Goal: Task Accomplishment & Management: Complete application form

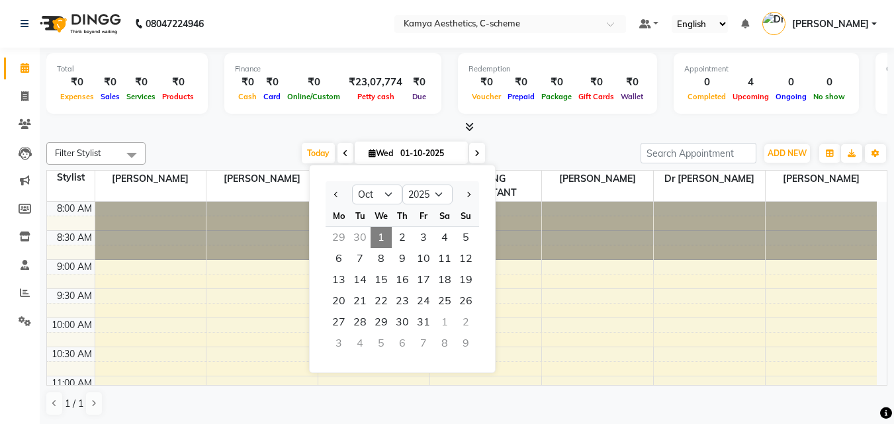
select select "10"
select select "2025"
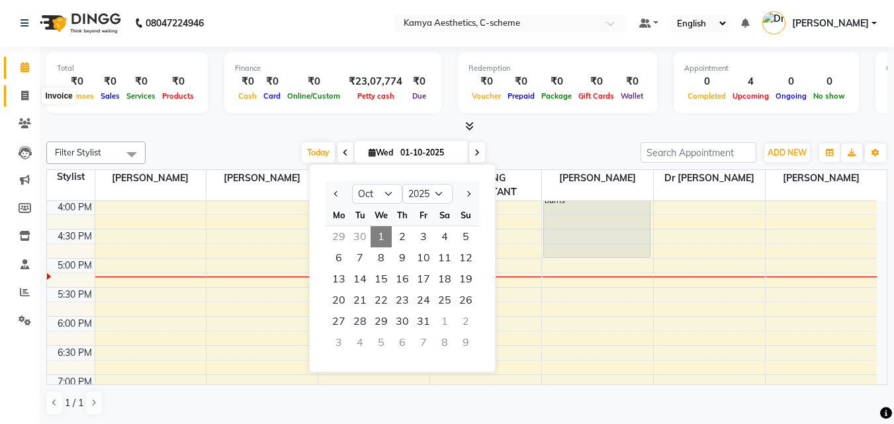
click at [26, 89] on span at bounding box center [24, 96] width 23 height 15
select select "5322"
select select "service"
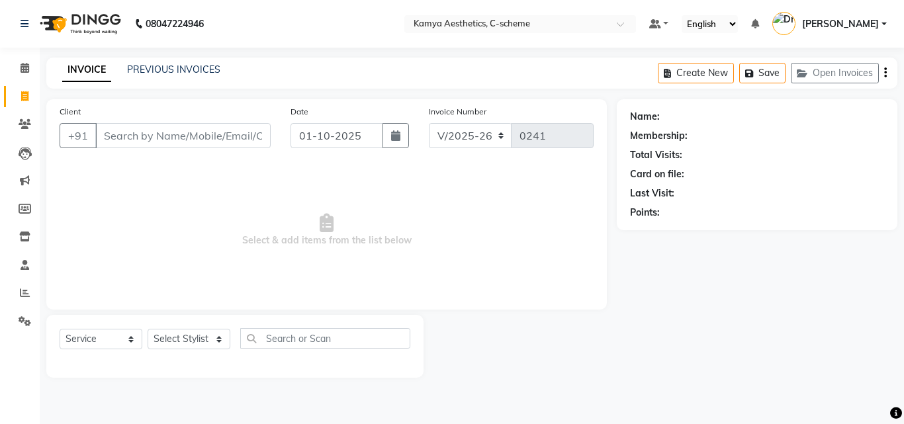
click at [151, 130] on input "Client" at bounding box center [182, 135] width 175 height 25
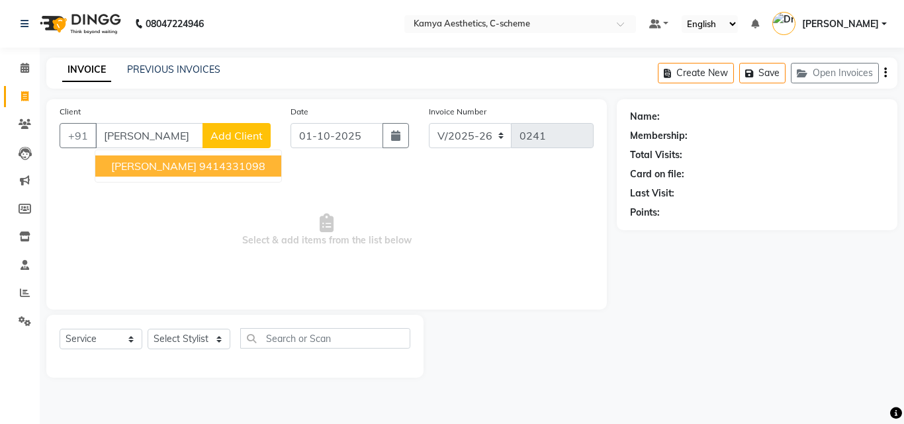
click at [196, 164] on span "[PERSON_NAME]" at bounding box center [153, 165] width 85 height 13
type input "9414331098"
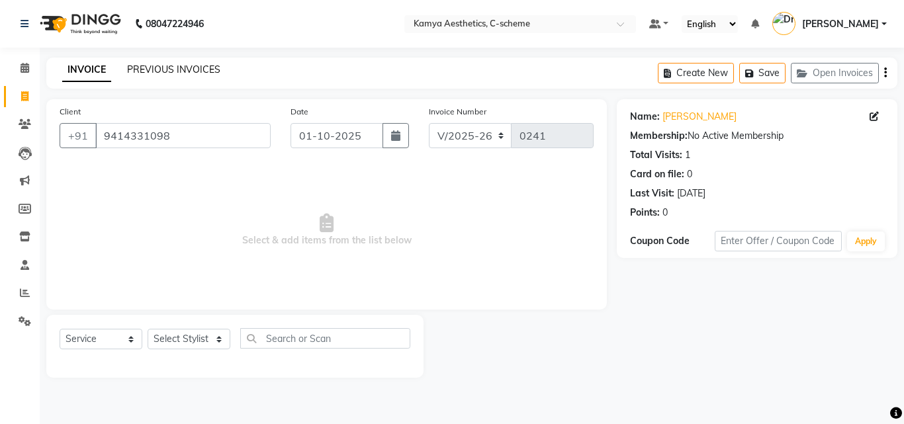
drag, startPoint x: 172, startPoint y: 62, endPoint x: 173, endPoint y: 69, distance: 6.7
click at [172, 66] on div "INVOICE PREVIOUS INVOICES Create New Save Open Invoices" at bounding box center [471, 73] width 851 height 31
click at [175, 70] on link "PREVIOUS INVOICES" at bounding box center [173, 70] width 93 height 12
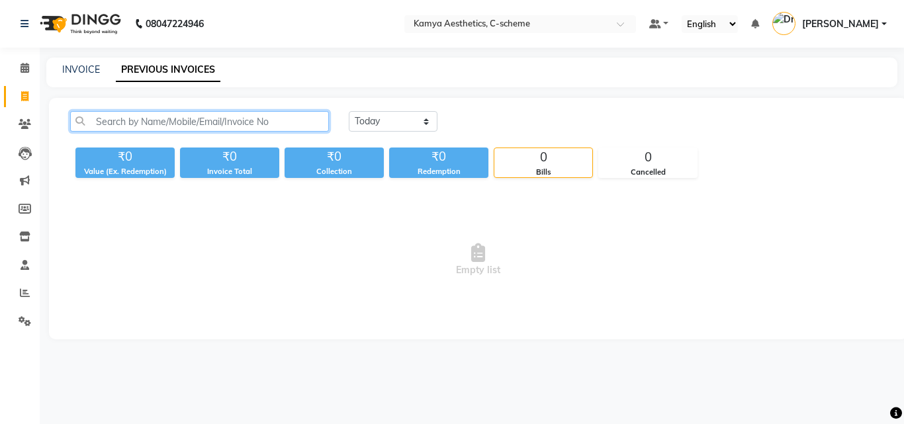
click at [197, 120] on input "text" at bounding box center [199, 121] width 259 height 21
type input "[PERSON_NAME]-"
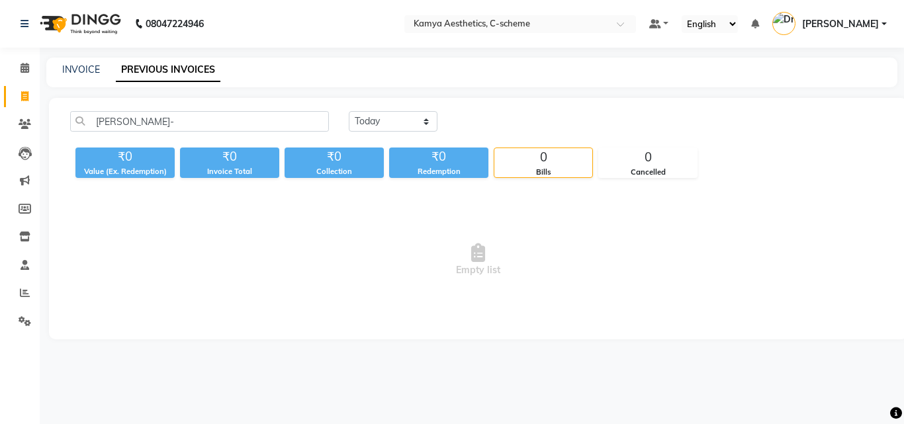
click at [430, 81] on div "INVOICE PREVIOUS INVOICES" at bounding box center [471, 73] width 851 height 30
click at [26, 70] on icon at bounding box center [25, 68] width 9 height 10
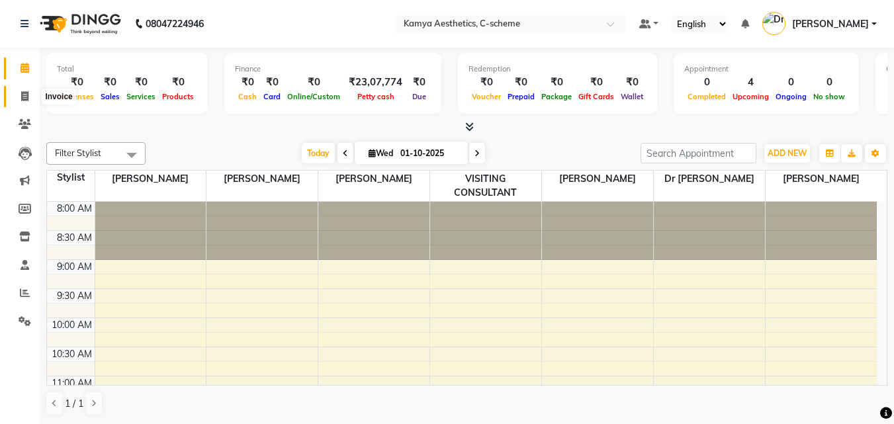
click at [25, 95] on icon at bounding box center [24, 96] width 7 height 10
select select "service"
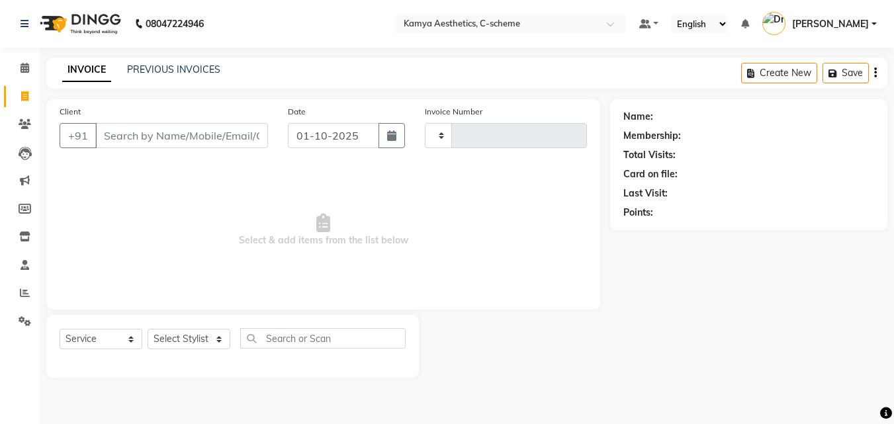
type input "0241"
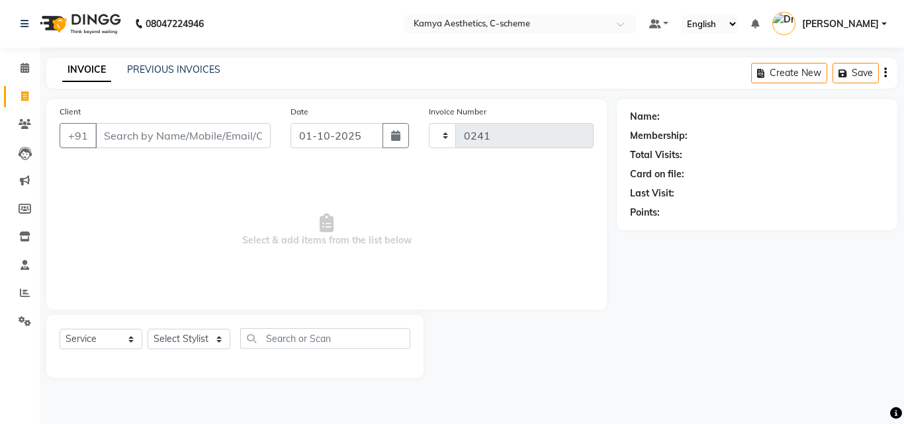
select select "5322"
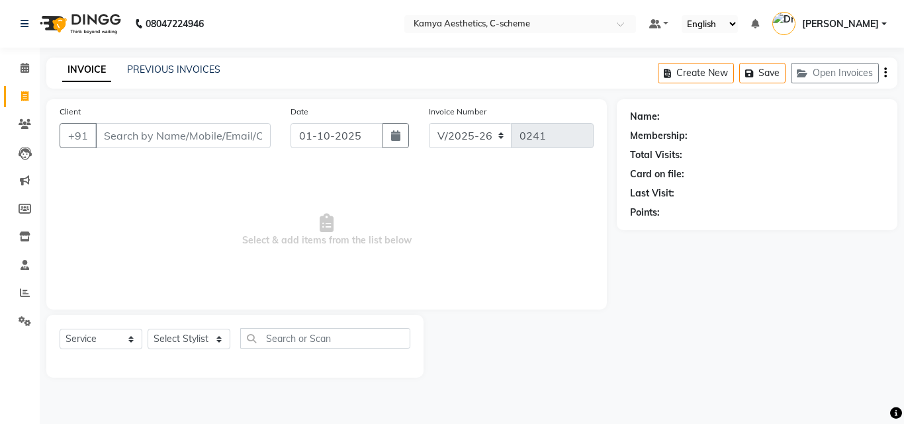
click at [172, 140] on input "Client" at bounding box center [182, 135] width 175 height 25
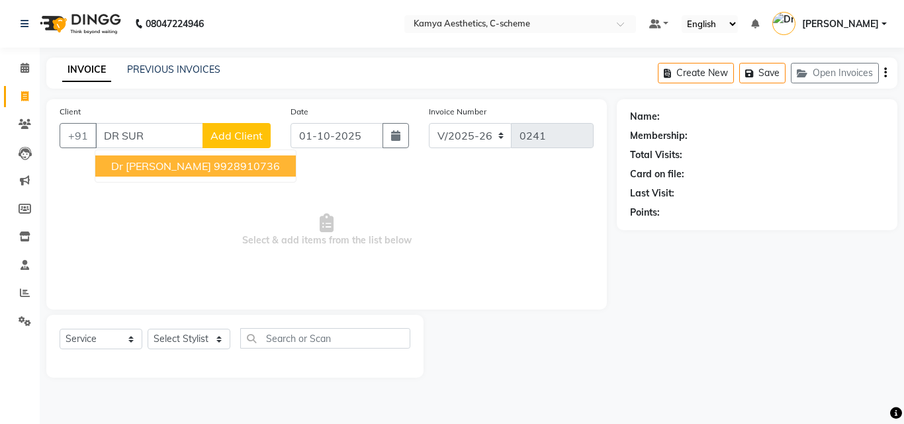
click at [214, 161] on ngb-highlight "9928910736" at bounding box center [247, 165] width 66 height 13
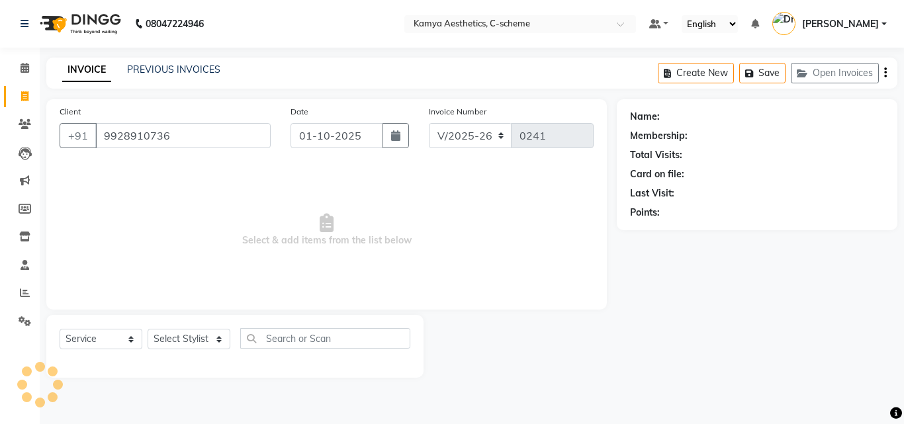
type input "9928910736"
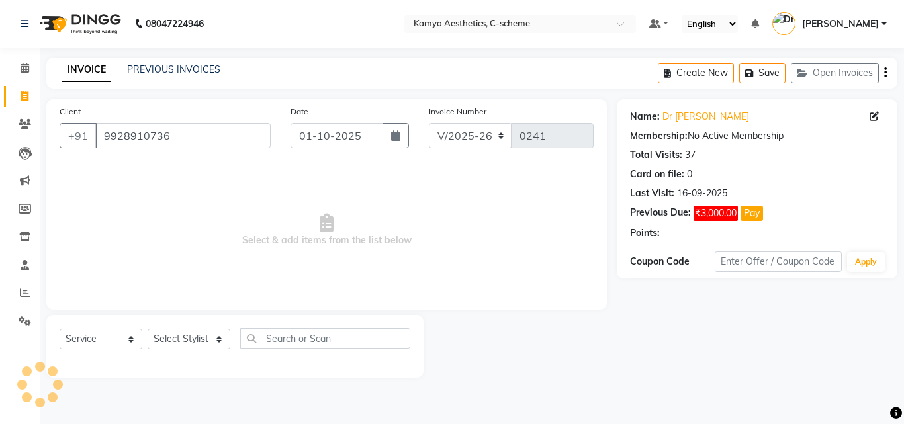
click at [172, 353] on div "Select Service Product Membership Package Voucher Prepaid Gift Card Select Styl…" at bounding box center [235, 343] width 351 height 31
click at [171, 337] on select "Select Stylist [PERSON_NAME] Dr [PERSON_NAME] [PERSON_NAME] [PERSON_NAME] [PERS…" at bounding box center [189, 339] width 83 height 21
select select "49120"
click at [148, 329] on select "Select Stylist [PERSON_NAME] Dr [PERSON_NAME] [PERSON_NAME] [PERSON_NAME] [PERS…" at bounding box center [189, 339] width 83 height 21
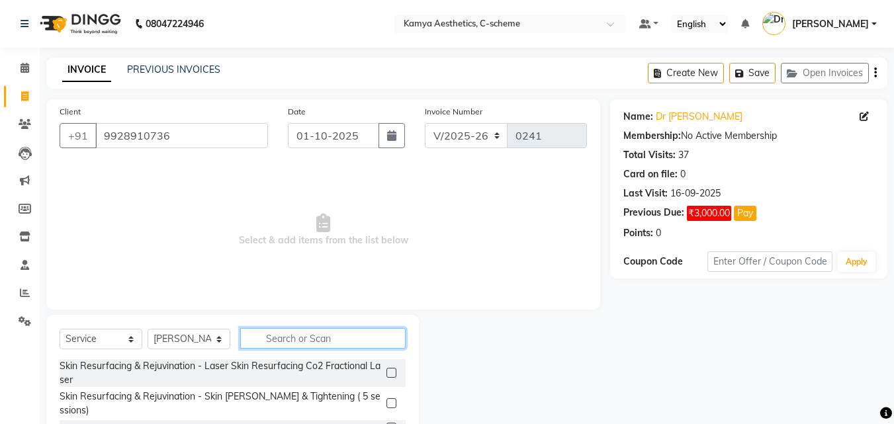
drag, startPoint x: 305, startPoint y: 336, endPoint x: 314, endPoint y: 335, distance: 9.4
click at [306, 337] on input "text" at bounding box center [322, 338] width 165 height 21
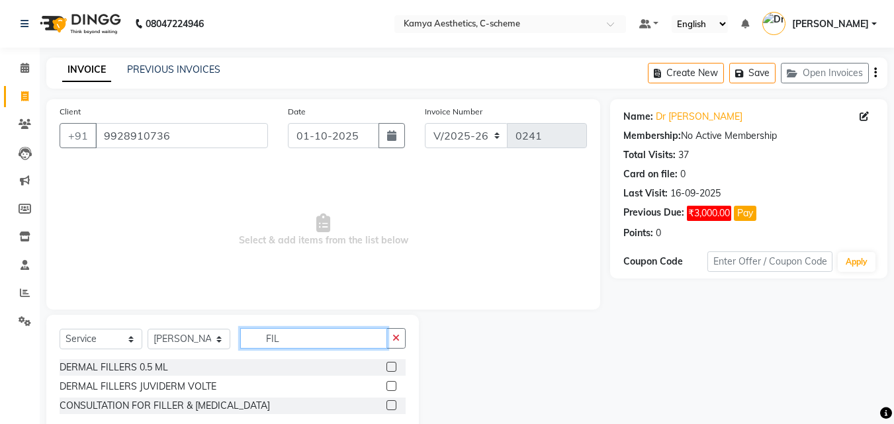
type input "FIL"
click at [392, 383] on label at bounding box center [391, 386] width 10 height 10
click at [392, 383] on input "checkbox" at bounding box center [390, 386] width 9 height 9
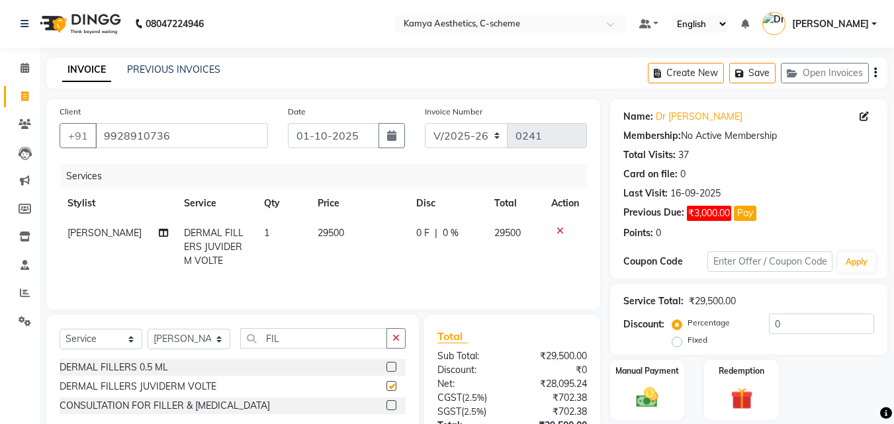
checkbox input "false"
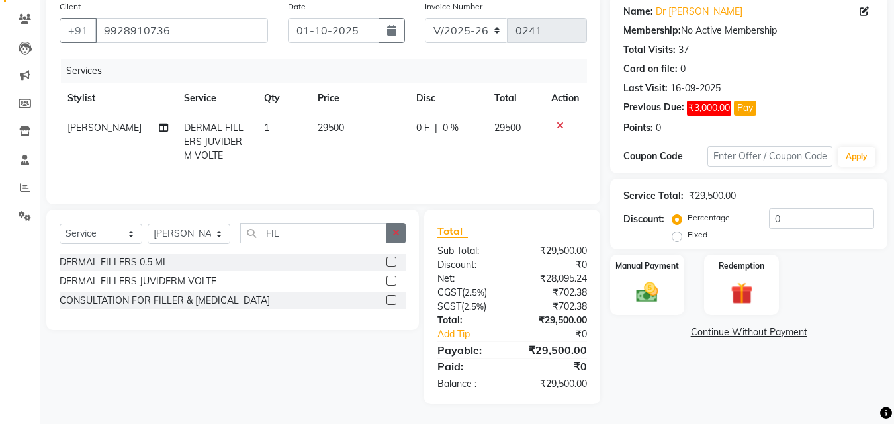
click at [394, 233] on icon "button" at bounding box center [395, 232] width 7 height 9
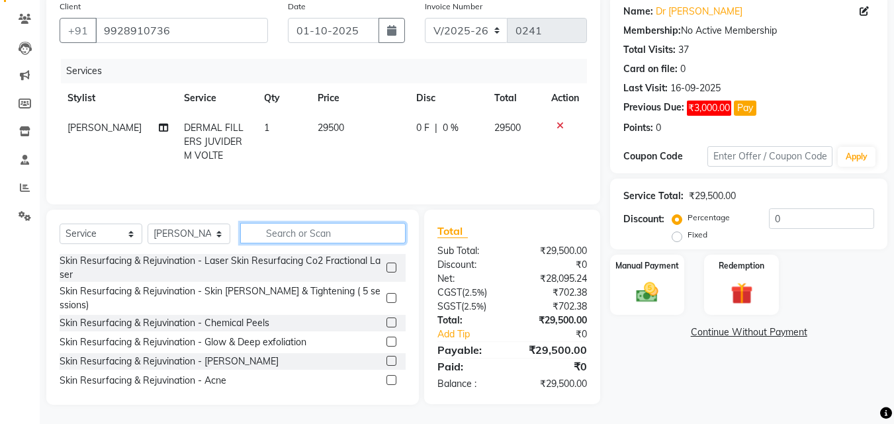
click at [331, 228] on input "text" at bounding box center [322, 233] width 165 height 21
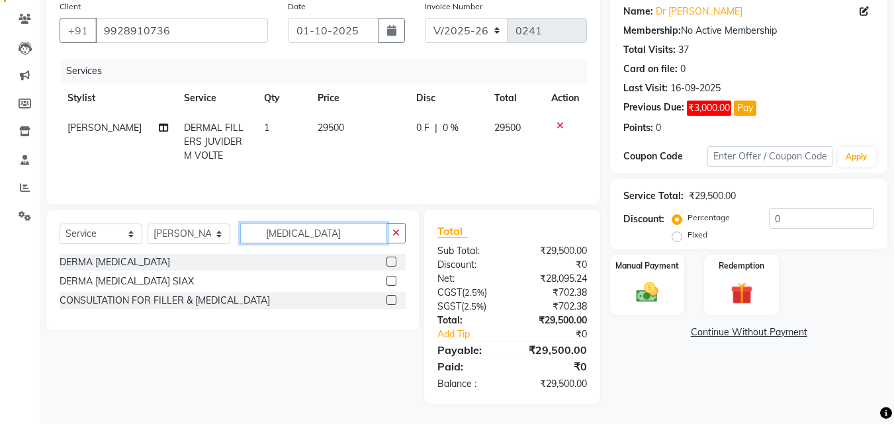
type input "[MEDICAL_DATA]"
click at [392, 261] on label at bounding box center [391, 262] width 10 height 10
click at [392, 261] on input "checkbox" at bounding box center [390, 262] width 9 height 9
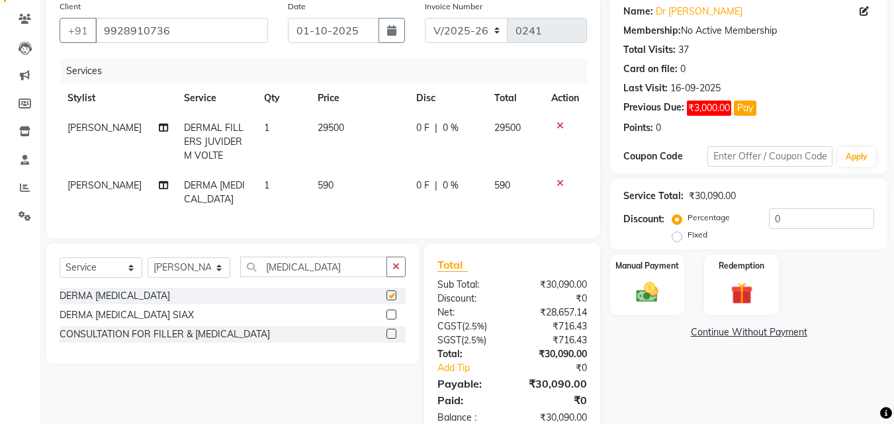
checkbox input "false"
click at [267, 181] on td "1" at bounding box center [283, 193] width 54 height 44
select select "49120"
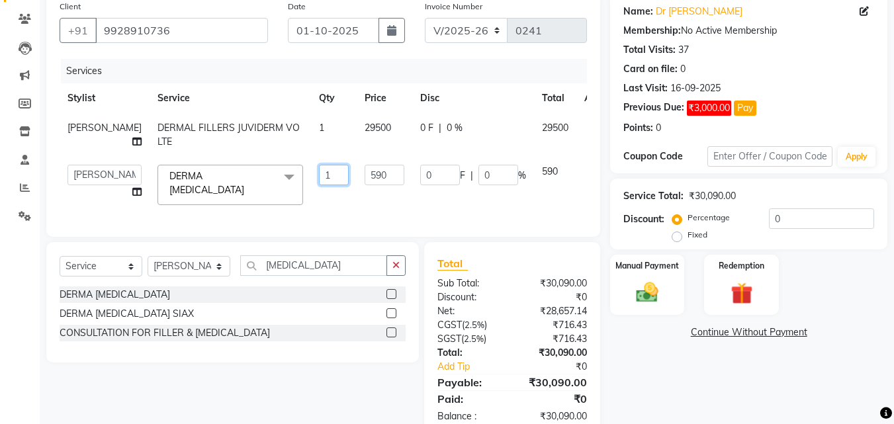
click at [319, 185] on input "1" at bounding box center [334, 175] width 30 height 21
type input "50"
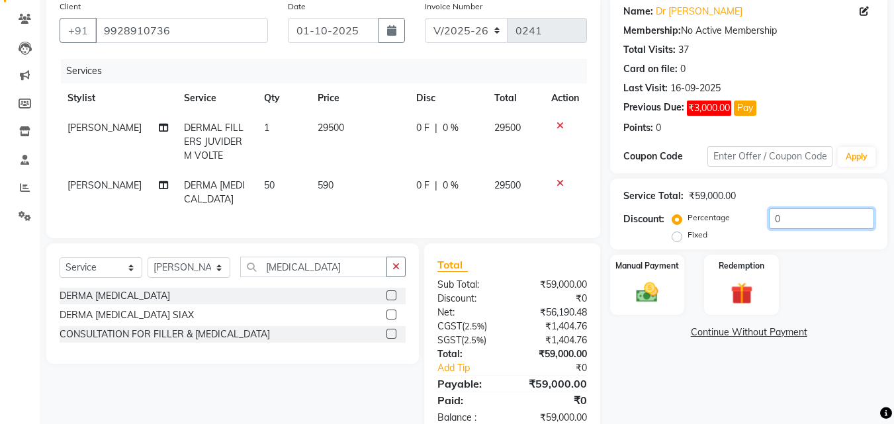
click at [788, 211] on input "0" at bounding box center [821, 218] width 105 height 21
click at [687, 238] on label "Fixed" at bounding box center [697, 235] width 20 height 12
click at [677, 238] on input "Fixed" at bounding box center [679, 234] width 9 height 9
radio input "true"
drag, startPoint x: 791, startPoint y: 206, endPoint x: 783, endPoint y: 206, distance: 7.9
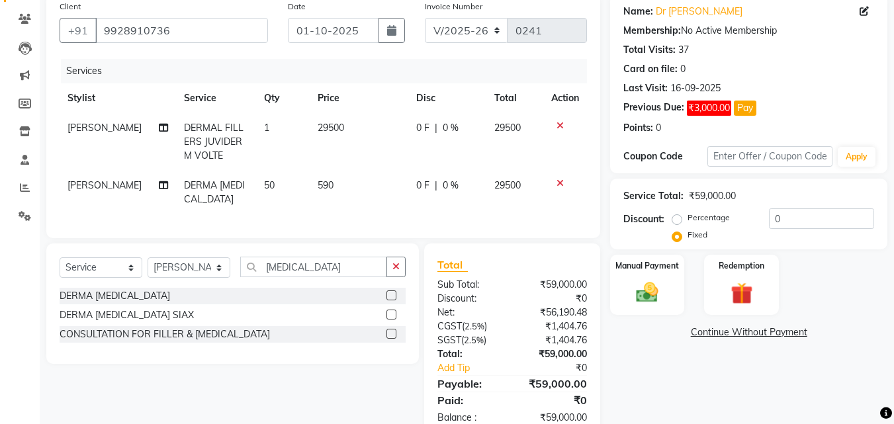
click at [783, 206] on div "Service Total: ₹59,000.00 Discount: Percentage Fixed 0" at bounding box center [748, 214] width 251 height 60
click at [777, 219] on input "0" at bounding box center [821, 218] width 105 height 21
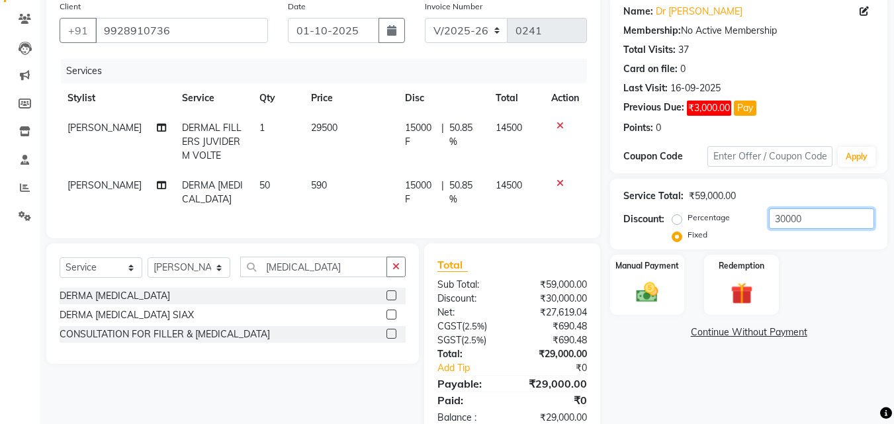
scroll to position [149, 0]
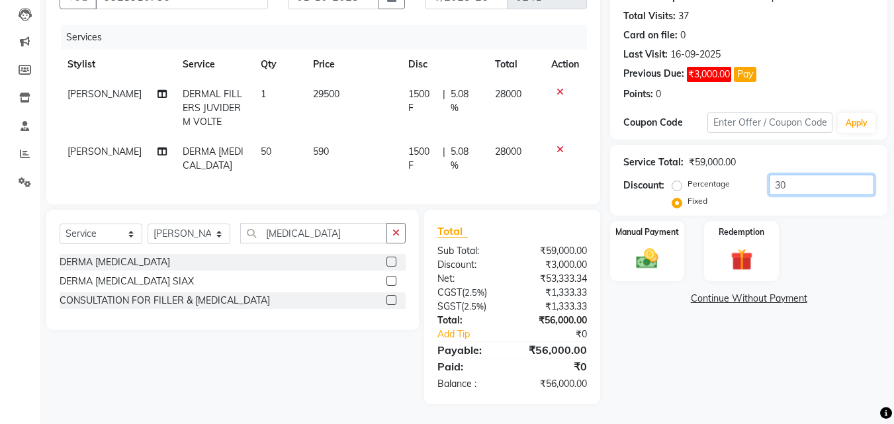
type input "3"
type input "29000"
click at [641, 226] on label "Manual Payment" at bounding box center [647, 231] width 66 height 13
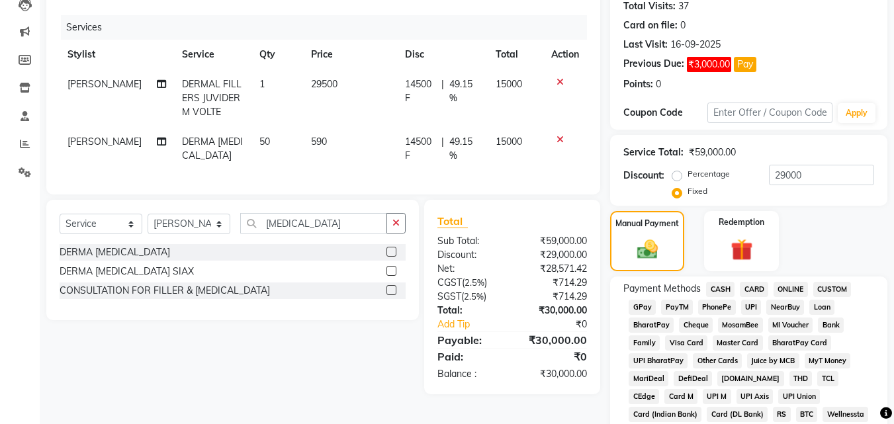
click at [727, 289] on span "CASH" at bounding box center [720, 289] width 28 height 15
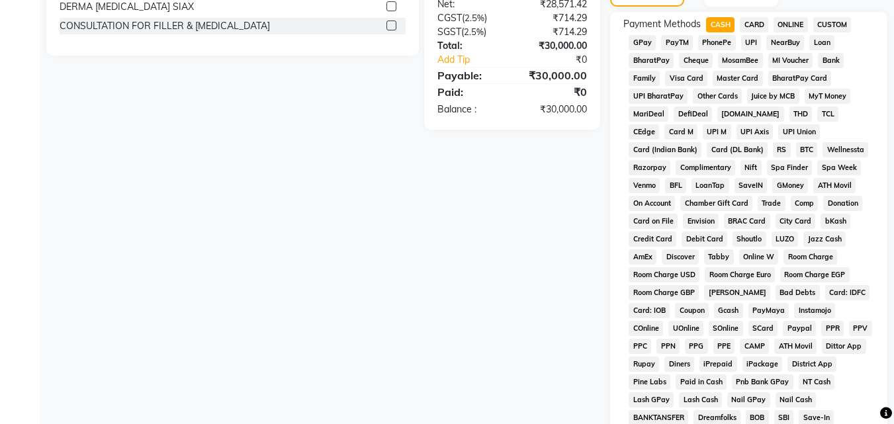
scroll to position [608, 0]
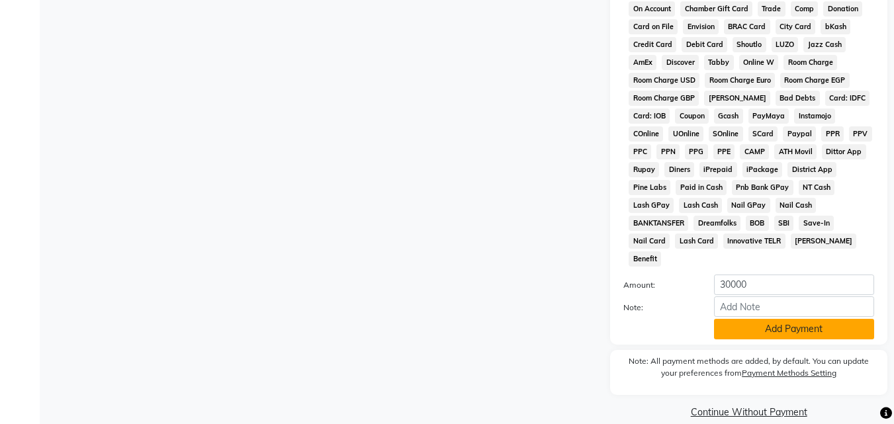
click at [763, 321] on button "Add Payment" at bounding box center [794, 329] width 160 height 21
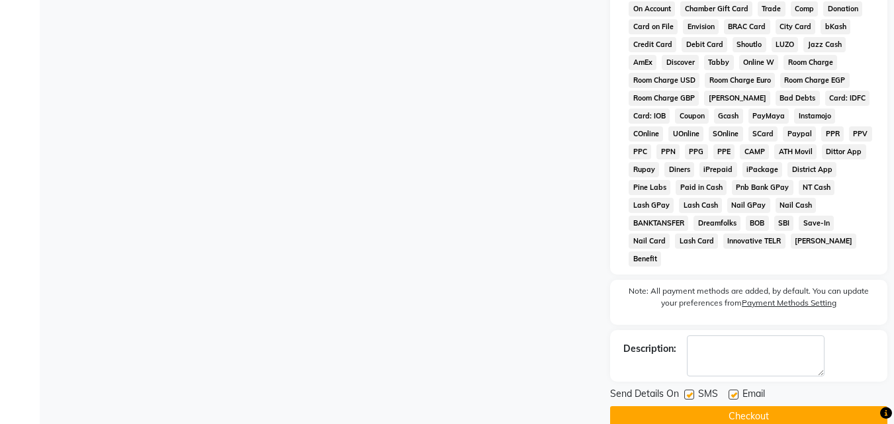
click at [745, 406] on button "Checkout" at bounding box center [748, 416] width 277 height 21
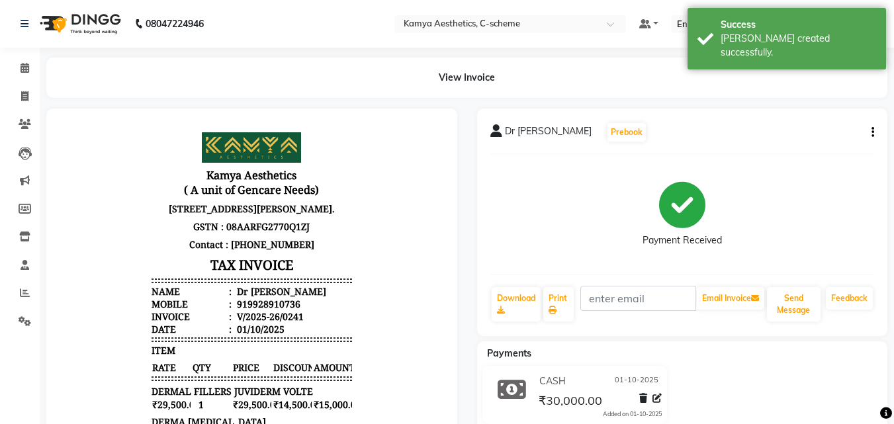
scroll to position [240, 0]
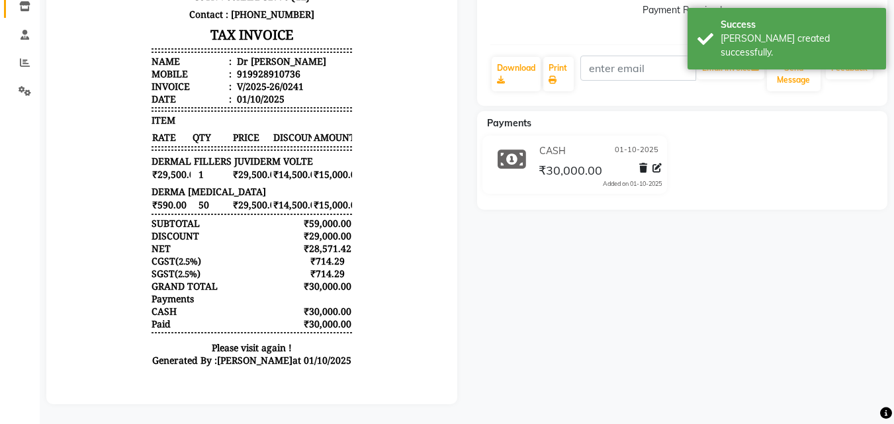
select select "service"
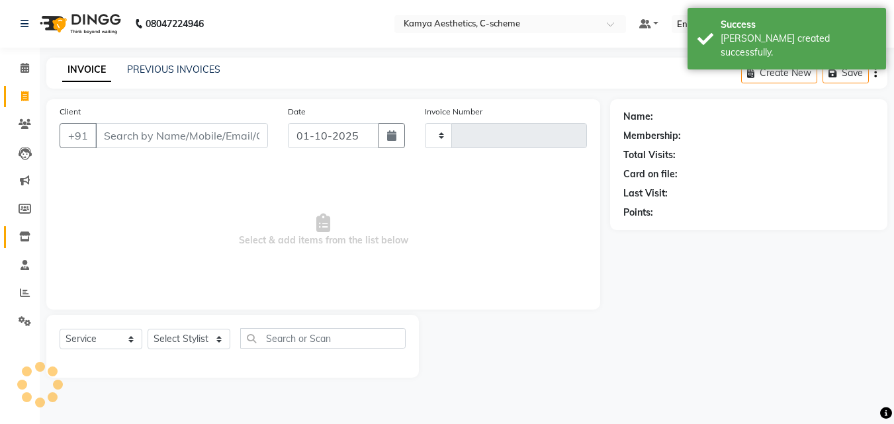
type input "0242"
select select "5322"
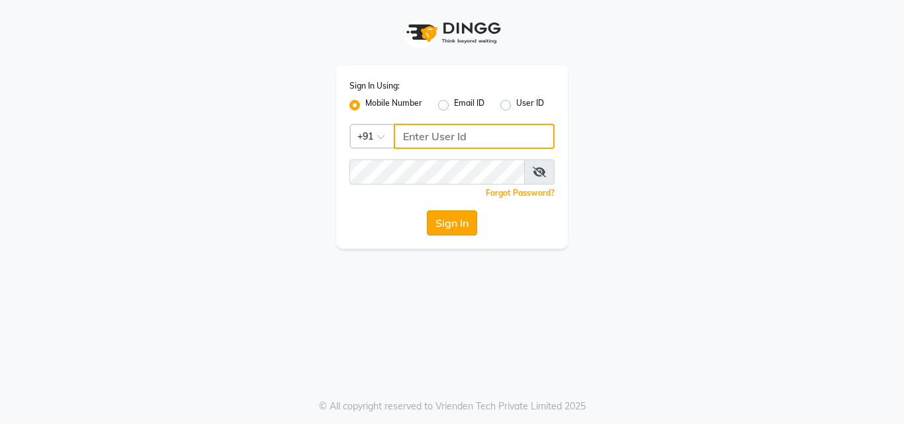
type input "8209405280"
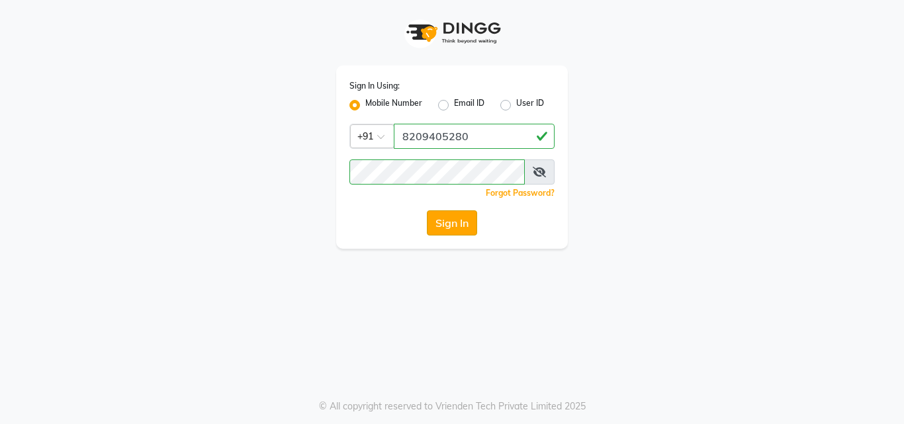
click at [449, 225] on button "Sign In" at bounding box center [452, 222] width 50 height 25
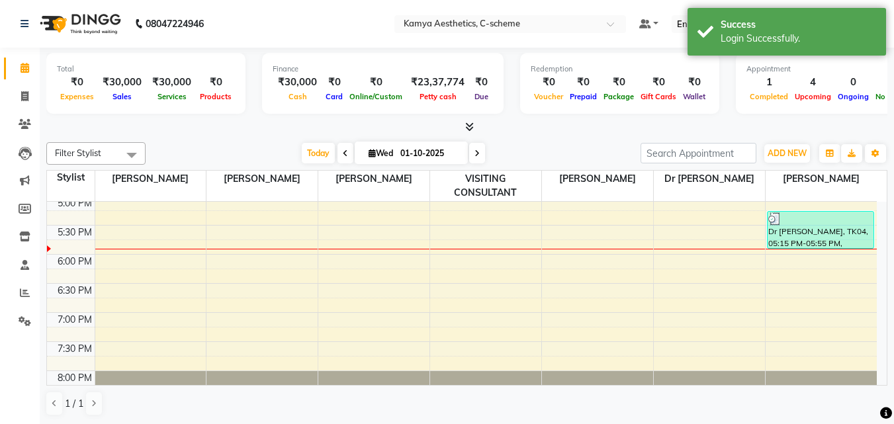
scroll to position [265, 0]
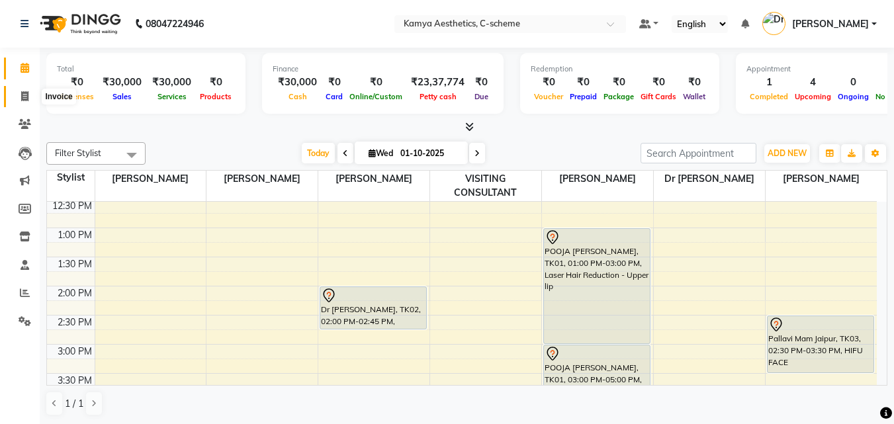
click at [22, 100] on icon at bounding box center [24, 96] width 7 height 10
select select "5322"
select select "service"
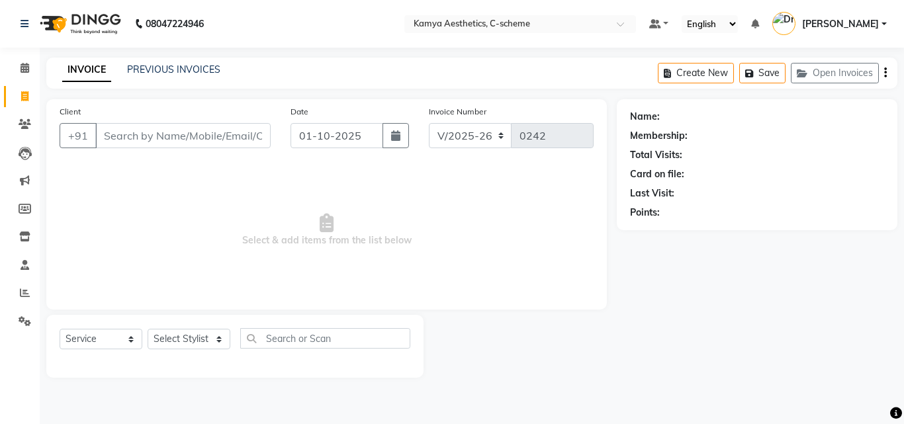
click at [153, 130] on input "Client" at bounding box center [182, 135] width 175 height 25
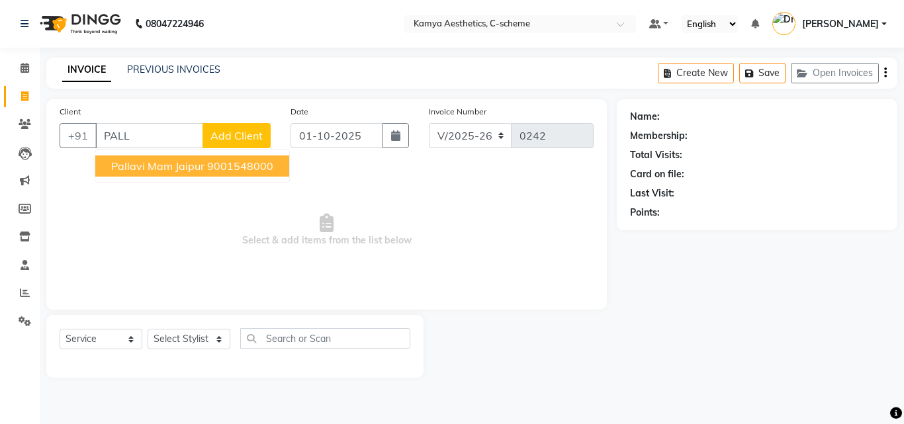
click at [263, 169] on ngb-highlight "9001548000" at bounding box center [240, 165] width 66 height 13
type input "9001548000"
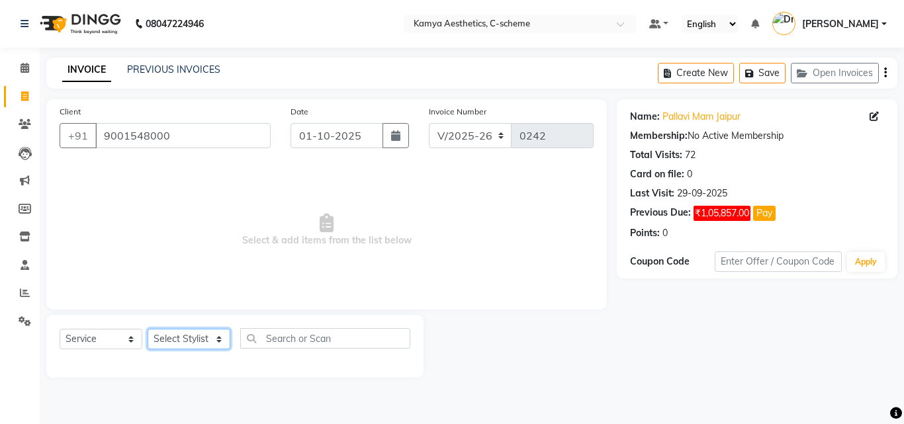
click at [180, 335] on select "Select Stylist [PERSON_NAME] Dr [PERSON_NAME] [PERSON_NAME] [PERSON_NAME] [PERS…" at bounding box center [189, 339] width 83 height 21
select select "49120"
click at [148, 329] on select "Select Stylist [PERSON_NAME] Dr [PERSON_NAME] [PERSON_NAME] [PERSON_NAME] [PERS…" at bounding box center [189, 339] width 83 height 21
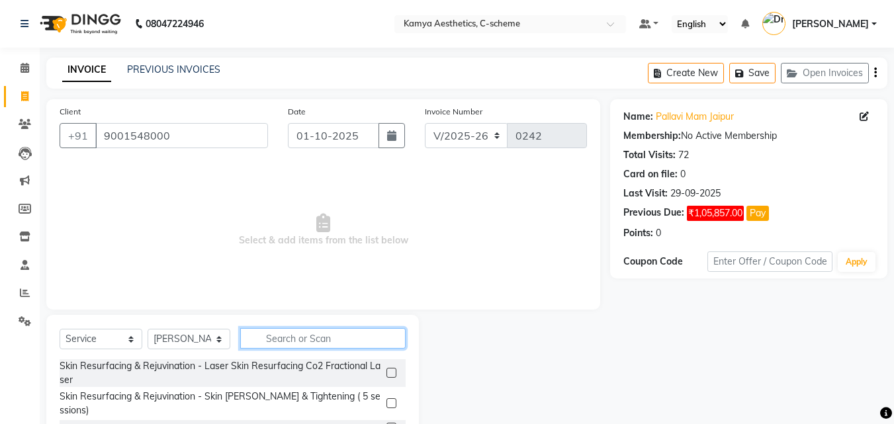
click at [322, 343] on input "text" at bounding box center [322, 338] width 165 height 21
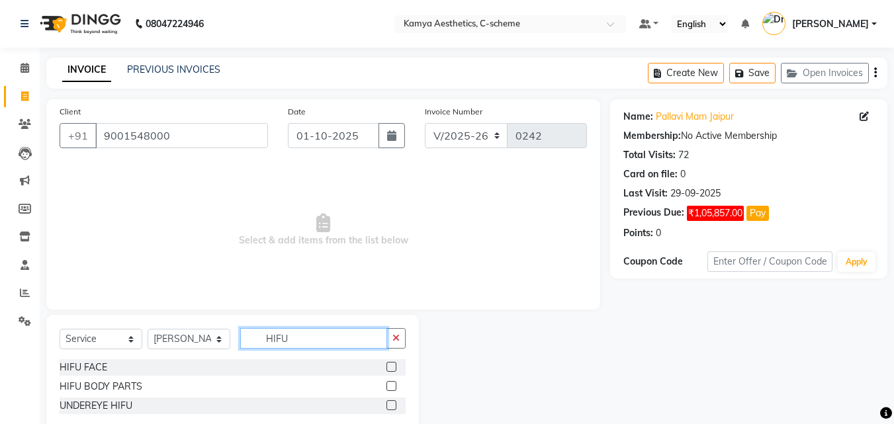
type input "HIFU"
click at [389, 365] on label at bounding box center [391, 367] width 10 height 10
click at [389, 365] on input "checkbox" at bounding box center [390, 367] width 9 height 9
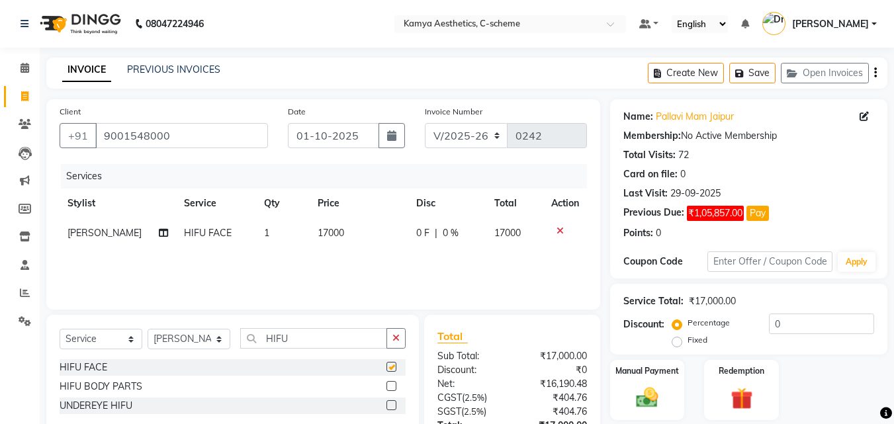
checkbox input "false"
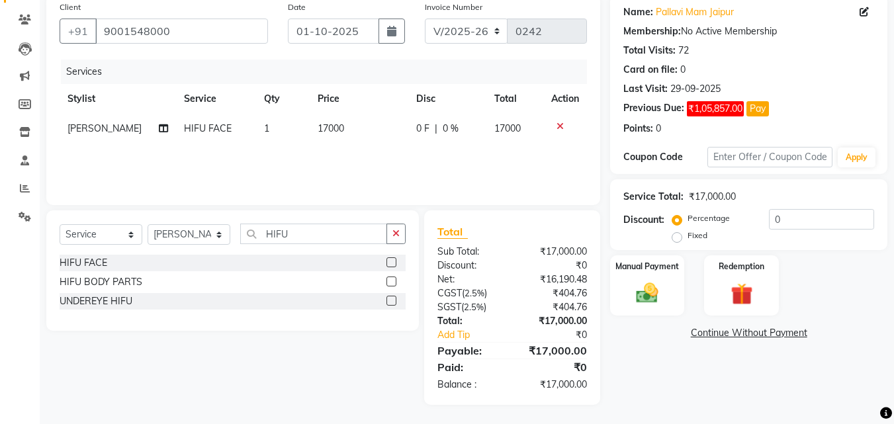
scroll to position [105, 0]
click at [724, 334] on link "Continue Without Payment" at bounding box center [749, 332] width 272 height 14
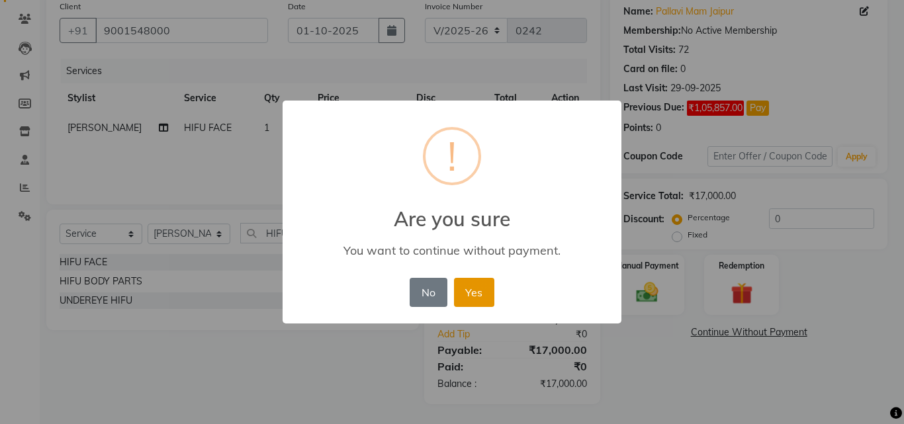
click at [467, 295] on button "Yes" at bounding box center [474, 292] width 40 height 29
